Goal: Task Accomplishment & Management: Use online tool/utility

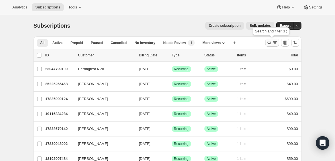
click at [273, 44] on icon "Search and filter results" at bounding box center [275, 43] width 6 height 6
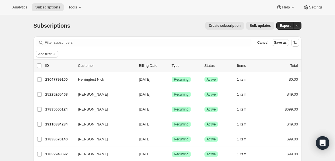
click at [56, 53] on icon "Add filter" at bounding box center [54, 54] width 5 height 5
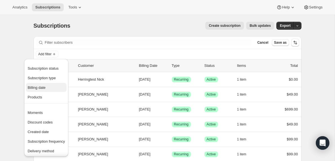
click at [43, 88] on span "Billing date" at bounding box center [37, 87] width 18 height 4
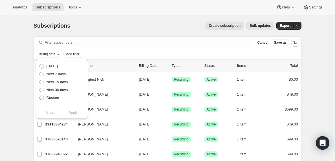
click at [41, 98] on span at bounding box center [41, 97] width 5 height 5
click at [40, 96] on input "Custom" at bounding box center [39, 95] width 0 height 0
radio input "true"
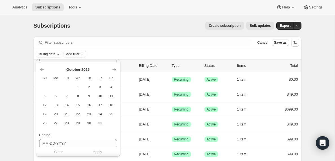
scroll to position [46, 0]
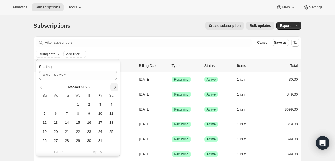
click at [114, 86] on icon "Show next month, November 2025" at bounding box center [114, 87] width 4 height 3
click at [56, 115] on span "3" at bounding box center [55, 113] width 6 height 5
click at [45, 112] on span "2" at bounding box center [44, 113] width 6 height 5
type input "[DATE]"
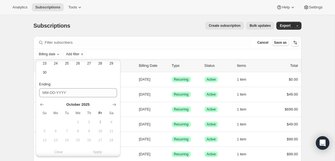
scroll to position [126, 0]
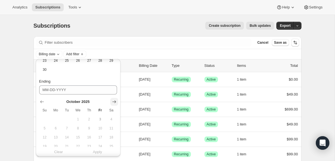
click at [113, 102] on icon "Show next month, November 2025" at bounding box center [114, 102] width 6 height 6
click at [59, 128] on span "3" at bounding box center [55, 128] width 6 height 5
type input "[DATE]"
click at [98, 152] on span "Apply" at bounding box center [97, 152] width 9 height 6
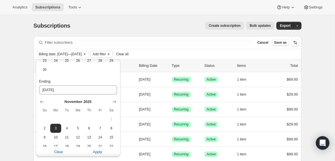
click at [106, 54] on span "Add filter" at bounding box center [98, 54] width 13 height 5
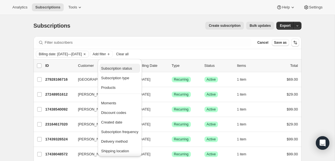
click at [118, 68] on span "Subscription status" at bounding box center [116, 68] width 31 height 4
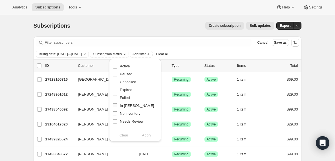
click at [115, 106] on input "In [PERSON_NAME]" at bounding box center [115, 105] width 5 height 5
checkbox input "true"
click at [147, 136] on span "Apply" at bounding box center [146, 135] width 9 height 6
click at [40, 65] on input "0 selected" at bounding box center [39, 65] width 5 height 5
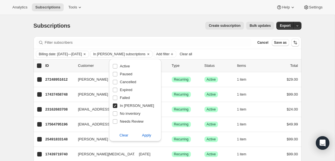
checkbox input "true"
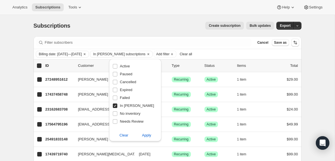
checkbox input "true"
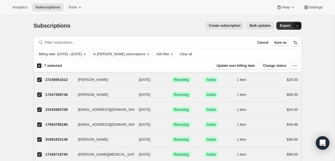
click at [297, 26] on icon "button" at bounding box center [297, 26] width 4 height 4
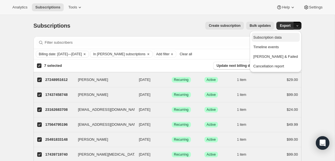
click at [279, 39] on span "Subscription data" at bounding box center [267, 37] width 28 height 4
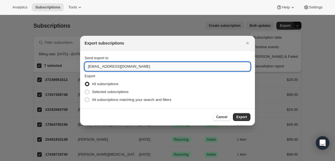
click at [101, 66] on input "[EMAIL_ADDRESS][DOMAIN_NAME]" at bounding box center [168, 66] width 166 height 9
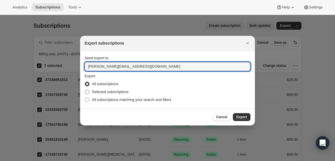
type input "[PERSON_NAME][EMAIL_ADDRESS][DOMAIN_NAME]"
click at [87, 91] on span ":ra:" at bounding box center [87, 92] width 5 height 5
click at [85, 90] on input "Selected subscriptions" at bounding box center [85, 90] width 0 height 0
radio input "true"
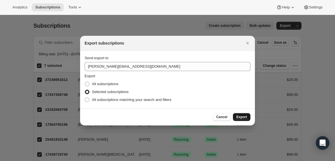
click at [241, 117] on span "Export" at bounding box center [241, 117] width 11 height 5
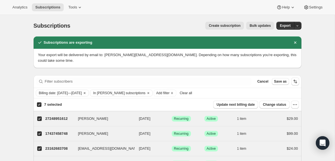
drag, startPoint x: 285, startPoint y: 27, endPoint x: 278, endPoint y: 37, distance: 12.0
click at [278, 37] on div "Subscriptions. This page is ready Subscriptions Create subscription Bulk update…" at bounding box center [167, 131] width 281 height 232
click at [192, 92] on span "Clear all" at bounding box center [185, 93] width 12 height 5
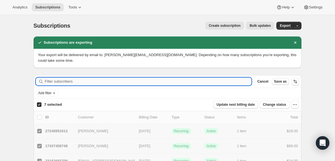
click at [69, 81] on input "Filter subscribers" at bounding box center [148, 81] width 207 height 8
checkbox input "false"
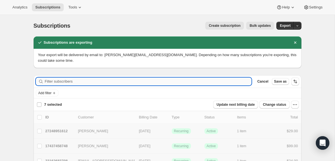
checkbox input "false"
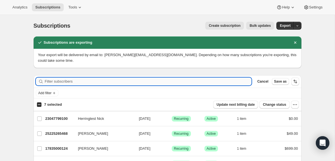
paste input "[EMAIL_ADDRESS][DOMAIN_NAME]"
type input "[EMAIL_ADDRESS][DOMAIN_NAME]"
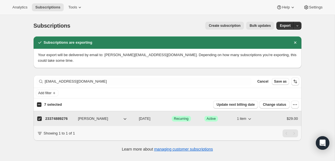
click at [61, 119] on p "23374889276" at bounding box center [59, 119] width 28 height 6
checkbox input "false"
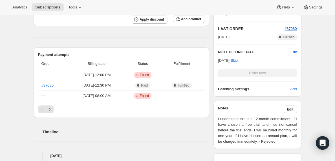
scroll to position [166, 0]
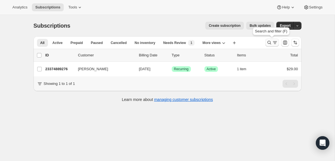
click at [271, 42] on icon "Search and filter results" at bounding box center [269, 43] width 6 height 6
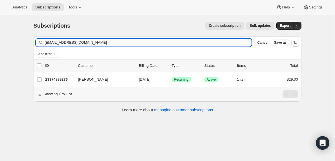
click at [77, 41] on input "[EMAIL_ADDRESS][DOMAIN_NAME]" at bounding box center [148, 43] width 207 height 8
click at [122, 41] on input "johnson_j02422@utpb.edu" at bounding box center [143, 43] width 197 height 8
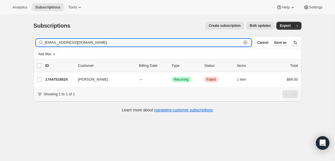
click at [122, 41] on input "johnson_j02422@utpb.edu" at bounding box center [143, 43] width 197 height 8
paste input "cdoss3909@gmail.com"
click at [72, 45] on input "cdoss3909@gmail.com" at bounding box center [143, 43] width 197 height 8
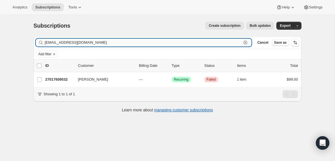
click at [72, 45] on input "cdoss3909@gmail.com" at bounding box center [143, 43] width 197 height 8
paste input "ifyo1976"
click at [70, 43] on input "ifyo1976@gmail.com" at bounding box center [143, 43] width 197 height 8
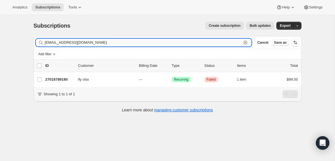
click at [70, 43] on input "ifyo1976@gmail.com" at bounding box center [143, 43] width 197 height 8
paste input "suerita12@outlook"
click at [79, 43] on input "suerita12@outlook.com" at bounding box center [143, 43] width 197 height 8
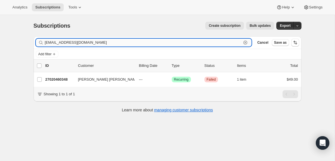
click at [79, 43] on input "suerita12@outlook.com" at bounding box center [143, 43] width 197 height 8
paste input "revadclarksr@yahoo"
click at [91, 43] on input "revadclarksr@yahoo.com" at bounding box center [143, 43] width 197 height 8
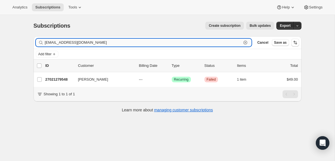
click at [91, 43] on input "revadclarksr@yahoo.com" at bounding box center [143, 43] width 197 height 8
paste input "mdavila517@gmail"
click at [70, 42] on input "mdavila517@gmail.com" at bounding box center [143, 43] width 197 height 8
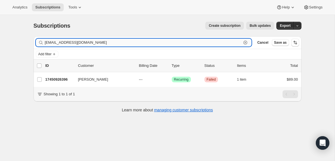
click at [70, 42] on input "mdavila517@gmail.com" at bounding box center [143, 43] width 197 height 8
click at [72, 43] on input "mdavila517@gmail.com" at bounding box center [143, 43] width 197 height 8
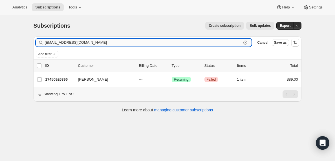
click at [72, 43] on input "mdavila517@gmail.com" at bounding box center [143, 43] width 197 height 8
paste input "att@faithharvestlc"
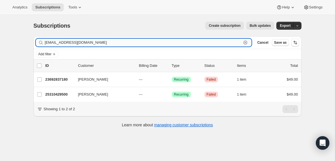
click at [94, 43] on input "matt@faithharvestlc.com" at bounding box center [143, 43] width 197 height 8
paste input "pastorant2025@outlook"
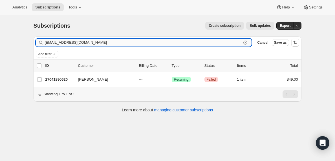
click at [96, 42] on input "pastorant2025@outlook.com" at bounding box center [143, 43] width 197 height 8
paste input "btylerparks@gmail"
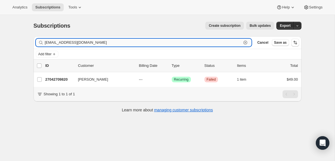
click at [98, 42] on input "btylerparks@gmail.com" at bounding box center [143, 43] width 197 height 8
paste input "eric@fcc-online.org"
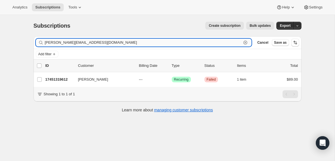
click at [130, 45] on input "eric@fcc-online.org" at bounding box center [143, 43] width 197 height 8
paste input "justin@pelhamchurch.com"
click at [89, 44] on input "justin@pelhamchurch.com" at bounding box center [143, 43] width 197 height 8
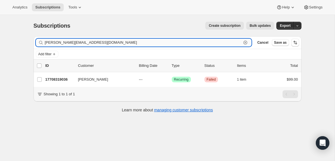
click at [89, 44] on input "justin@pelhamchurch.com" at bounding box center [143, 43] width 197 height 8
paste input "impacthartwell@gmail"
click at [102, 43] on input "impacthartwell@gmail.com" at bounding box center [143, 43] width 197 height 8
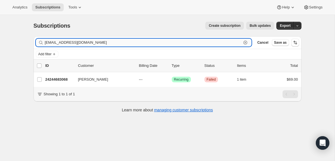
click at [102, 43] on input "impacthartwell@gmail.com" at bounding box center [143, 43] width 197 height 8
paste input "ryannorton47"
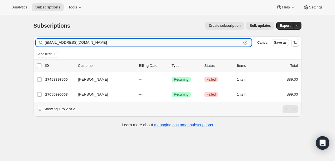
click at [95, 42] on input "ryannorton47@gmail.com" at bounding box center [143, 43] width 197 height 8
paste input "nicholasdavis74@hot"
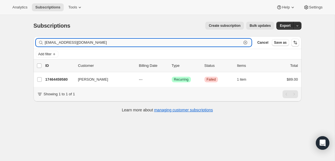
click at [99, 42] on input "nicholasdavis74@hotmail.com" at bounding box center [143, 43] width 197 height 8
paste input "anthony@divineconnection.us"
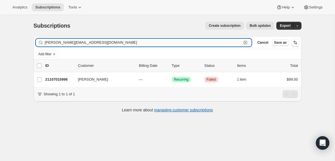
click at [106, 40] on input "anthony@divineconnection.us" at bounding box center [143, 43] width 197 height 8
paste input "maldenmitchell5@gmail.com"
click at [104, 42] on input "maldenmitchell5@gmail.com" at bounding box center [143, 43] width 197 height 8
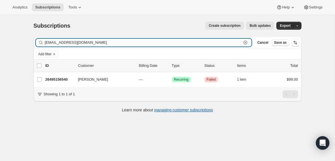
click at [104, 42] on input "maldenmitchell5@gmail.com" at bounding box center [143, 43] width 197 height 8
paste input "blessingk@bleklegacy.co.za"
click at [105, 42] on input "blessingk@bleklegacy.co.za" at bounding box center [143, 43] width 197 height 8
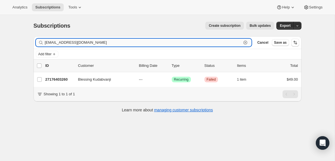
click at [105, 42] on input "blessingk@bleklegacy.co.za" at bounding box center [143, 43] width 197 height 8
paste input "dallas.spc@gmail.com"
click at [119, 43] on input "dallas.spc@gmail.com" at bounding box center [143, 43] width 197 height 8
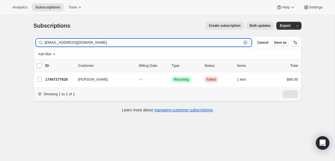
click at [119, 43] on input "dallas.spc@gmail.com" at bounding box center [143, 43] width 197 height 8
paste input "mendez721@yahoo"
click at [111, 43] on input "mendez721@yahoo.com" at bounding box center [143, 43] width 197 height 8
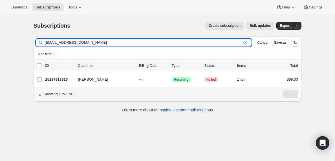
click at [111, 43] on input "mendez721@yahoo.com" at bounding box center [143, 43] width 197 height 8
paste input "kmac0233@gmail"
click at [105, 41] on input "kmac0233@gmail.com" at bounding box center [143, 43] width 197 height 8
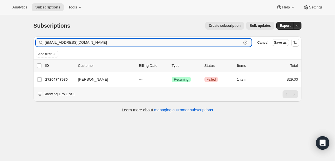
click at [105, 41] on input "kmac0233@gmail.com" at bounding box center [143, 43] width 197 height 8
paste input "icr244"
click at [111, 44] on input "icr244@gmail.com" at bounding box center [143, 43] width 197 height 8
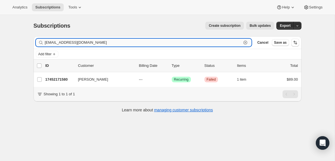
paste input "greg@mullinaxfuneralhome"
click at [96, 44] on input "greg@mullinaxfuneralhome.com" at bounding box center [143, 43] width 197 height 8
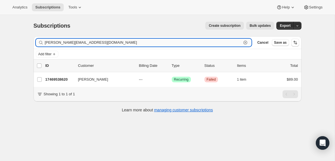
paste input "dylan@covenantchurchhouma"
click at [117, 43] on input "dylan@covenantchurchhouma.com" at bounding box center [143, 43] width 197 height 8
paste input "encounterlove.contact@gmail"
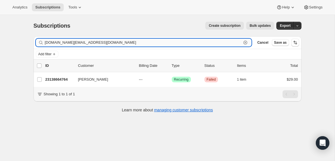
click at [121, 43] on input "encounterlove.contact@gmail.com" at bounding box center [143, 43] width 197 height 8
paste input "urbanomusic@live"
click at [73, 42] on input "eurbanomusic@live.com" at bounding box center [143, 43] width 197 height 8
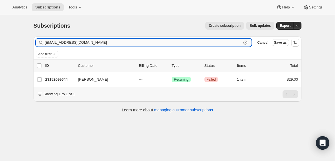
click at [73, 42] on input "eurbanomusic@live.com" at bounding box center [143, 43] width 197 height 8
paste input "david.meansjr@use.salvationarmy.org"
type input "david.meansjr@use.salvationarmy.org"
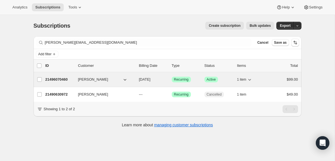
click at [61, 79] on p "21496070460" at bounding box center [59, 80] width 28 height 6
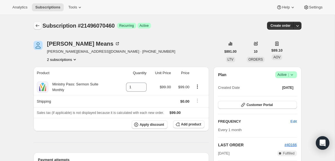
click at [38, 26] on icon "Subscriptions" at bounding box center [37, 25] width 4 height 3
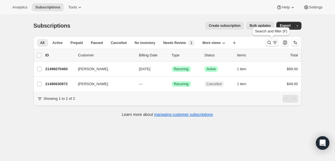
click at [272, 43] on icon "Search and filter results" at bounding box center [275, 43] width 6 height 6
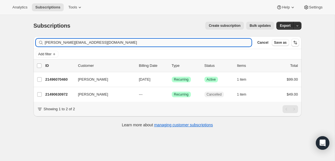
click at [92, 43] on input "david.meansjr@use.salvationarmy.org" at bounding box center [148, 43] width 207 height 8
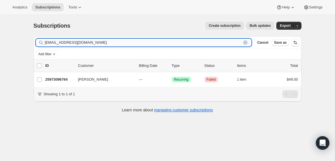
click at [59, 42] on input "douglascaddell@gmail.com" at bounding box center [143, 43] width 197 height 8
paste input "avid.meansjr@use.salvationarmy.org"
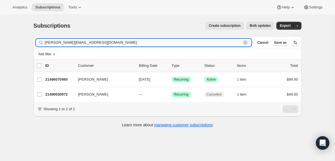
click at [90, 43] on input "david.meansjr@use.salvationarmy.org" at bounding box center [143, 43] width 197 height 8
paste input "ouglascaddell@gmail.com"
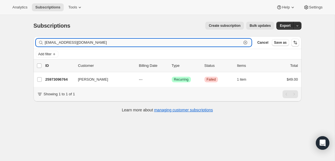
click at [85, 43] on input "douglascaddell@gmail.com" at bounding box center [143, 43] width 197 height 8
paste input "mrshelenlfosterr"
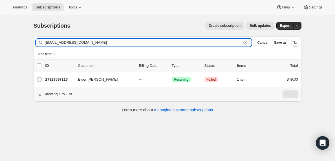
click at [90, 45] on input "mrshelenlfosterr@gmail.com" at bounding box center [143, 43] width 197 height 8
paste input "bulufamily24"
type input "bulufamily24@gmail.com"
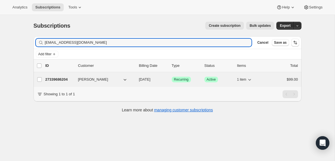
click at [64, 80] on p "27339686204" at bounding box center [59, 80] width 28 height 6
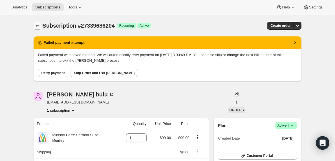
click at [36, 26] on icon "Subscriptions" at bounding box center [37, 25] width 4 height 3
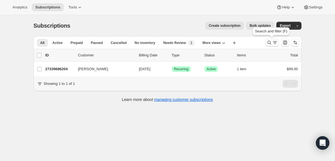
click at [272, 43] on icon "Search and filter results" at bounding box center [275, 43] width 6 height 6
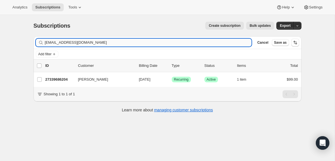
click at [90, 43] on input "bulufamily24@gmail.com" at bounding box center [148, 43] width 207 height 8
click at [72, 44] on input "shamarwilliamscare@yahoo.com" at bounding box center [143, 43] width 197 height 8
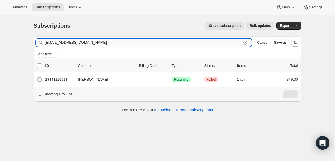
click at [72, 44] on input "shamarwilliamscare@yahoo.com" at bounding box center [143, 43] width 197 height 8
paste input "davidbutts337@icloud"
click at [97, 41] on input "davidbutts337@icloud.com" at bounding box center [143, 43] width 197 height 8
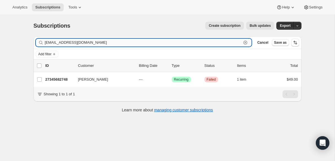
click at [97, 41] on input "davidbutts337@icloud.com" at bounding box center [143, 43] width 197 height 8
paste input "johnajayi@gmail"
click at [65, 42] on input "johnajayi@gmail.com" at bounding box center [143, 43] width 197 height 8
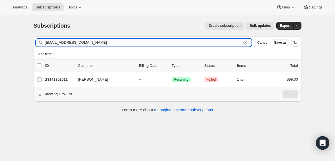
click at [65, 42] on input "johnajayi@gmail.com" at bounding box center [143, 43] width 197 height 8
paste input "davidbutts337"
click at [85, 42] on input "davidbutts337@gmail.com" at bounding box center [143, 43] width 197 height 8
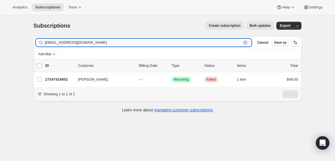
paste input "arq_zunmel@outlook"
type input "arq_zunmel@outlook.com"
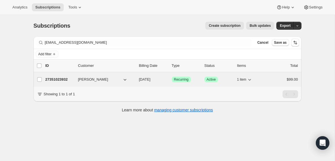
click at [59, 80] on p "27351023932" at bounding box center [59, 80] width 28 height 6
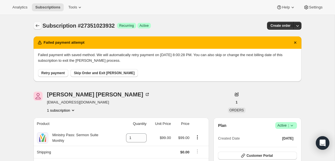
click at [38, 25] on icon "Subscriptions" at bounding box center [38, 26] width 6 height 6
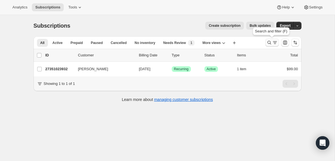
click at [272, 44] on icon "Search and filter results" at bounding box center [275, 43] width 6 height 6
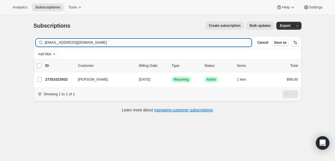
click at [91, 41] on input "arq_zunmel@outlook.com" at bounding box center [148, 43] width 207 height 8
type input "ldavenport@adi.msstate.edu"
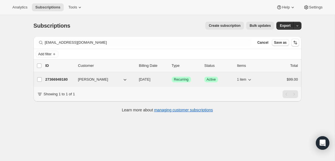
click at [60, 78] on p "27366949180" at bounding box center [59, 80] width 28 height 6
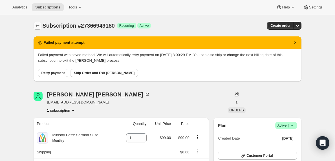
click at [36, 24] on icon "Subscriptions" at bounding box center [38, 26] width 6 height 6
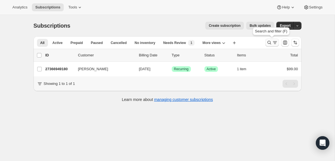
click at [273, 43] on icon "Search and filter results" at bounding box center [275, 43] width 6 height 6
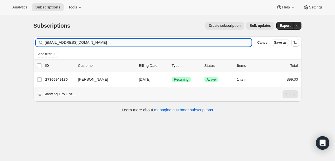
click at [82, 41] on input "ldavenport@adi.msstate.edu" at bounding box center [148, 43] width 207 height 8
type input "roberto@livinghopetrenton.com"
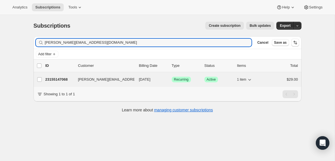
click at [61, 80] on p "23155147068" at bounding box center [59, 80] width 28 height 6
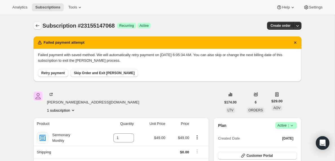
click at [37, 25] on icon "Subscriptions" at bounding box center [38, 26] width 6 height 6
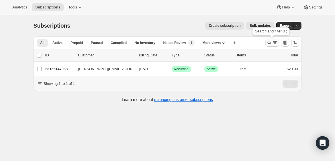
click at [275, 41] on icon "Search and filter results" at bounding box center [275, 43] width 6 height 6
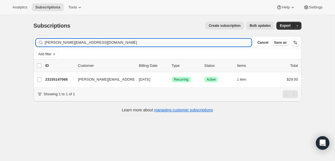
click at [98, 41] on input "roberto@livinghopetrenton.com" at bounding box center [148, 43] width 207 height 8
type input "sesfem@yahoo.com"
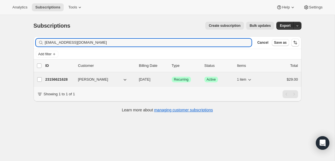
click at [59, 80] on p "23156621628" at bounding box center [59, 80] width 28 height 6
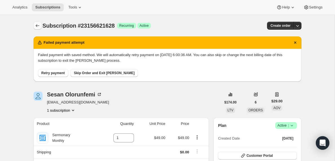
click at [36, 25] on icon "Subscriptions" at bounding box center [38, 26] width 6 height 6
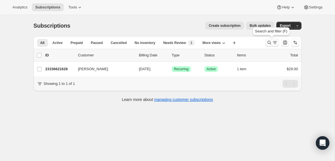
click at [273, 43] on icon "Search and filter results" at bounding box center [275, 43] width 6 height 6
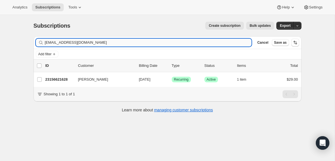
click at [86, 40] on input "sesfem@yahoo.com" at bounding box center [148, 43] width 207 height 8
type input "dennis32003@gmail.com"
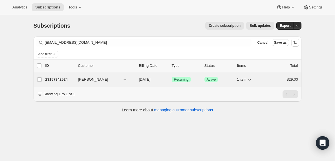
click at [59, 79] on p "23157342524" at bounding box center [59, 80] width 28 height 6
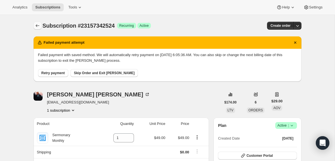
click at [36, 25] on icon "Subscriptions" at bounding box center [37, 25] width 4 height 3
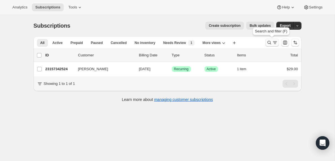
click at [274, 43] on icon "Search and filter results" at bounding box center [275, 43] width 6 height 6
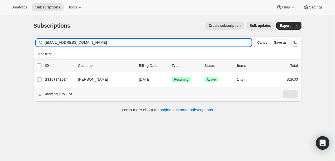
click at [126, 43] on input "dennis32003@gmail.com" at bounding box center [148, 43] width 207 height 8
type input "creativemp16@gmail.com"
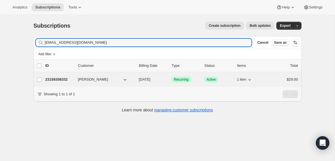
click at [59, 79] on p "23158358332" at bounding box center [59, 80] width 28 height 6
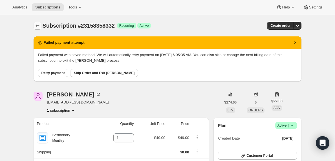
click at [35, 25] on icon "Subscriptions" at bounding box center [38, 26] width 6 height 6
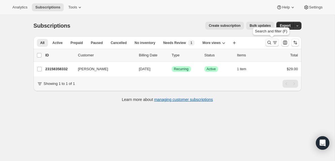
click at [271, 43] on icon "Search and filter results" at bounding box center [269, 43] width 6 height 6
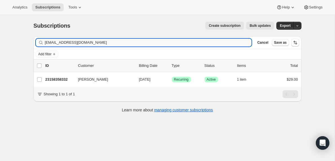
click at [70, 41] on input "creativemp16@gmail.com" at bounding box center [148, 43] width 207 height 8
type input "tangipo@yahoo.com"
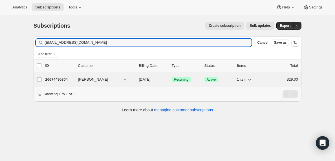
click at [58, 80] on p "26674495804" at bounding box center [59, 80] width 28 height 6
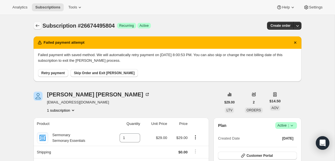
click at [37, 25] on icon "Subscriptions" at bounding box center [38, 26] width 6 height 6
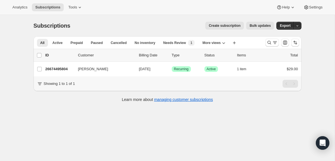
click at [193, 17] on div "Subscriptions. This page is ready Subscriptions Create subscription Bulk update…" at bounding box center [168, 25] width 268 height 21
click at [273, 44] on icon "Search and filter results" at bounding box center [275, 43] width 6 height 6
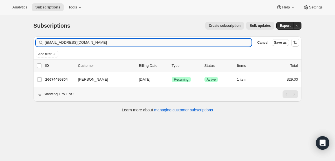
click at [104, 42] on input "tangipo@yahoo.com" at bounding box center [148, 43] width 207 height 8
type input "cyounger64@gmail.com"
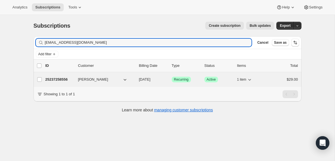
click at [65, 79] on p "25237258556" at bounding box center [59, 80] width 28 height 6
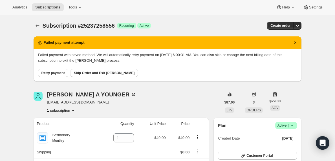
scroll to position [1, 0]
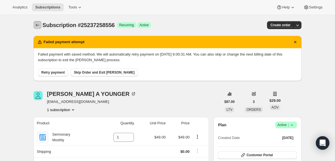
click at [37, 24] on icon "Subscriptions" at bounding box center [38, 25] width 6 height 6
